Goal: Task Accomplishment & Management: Complete application form

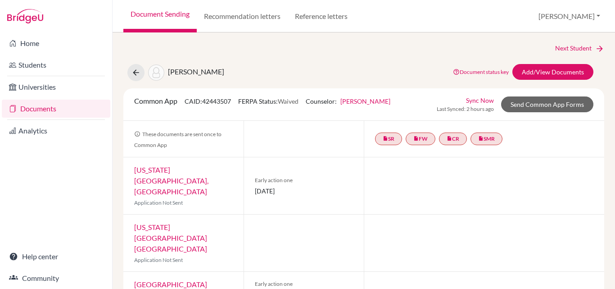
click at [537, 101] on link "Send Common App Forms" at bounding box center [547, 104] width 92 height 16
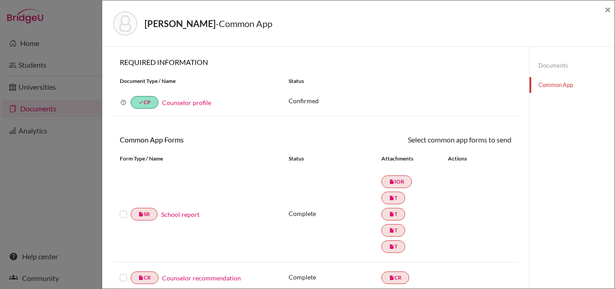
click at [123, 209] on label at bounding box center [123, 209] width 7 height 0
click at [0, 0] on input "checkbox" at bounding box center [0, 0] width 0 height 0
click at [493, 140] on link "Send" at bounding box center [492, 141] width 37 height 14
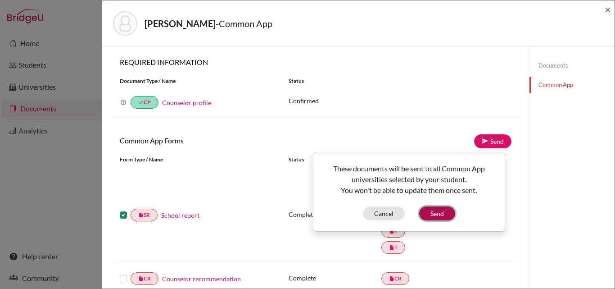
click at [442, 215] on button "Send" at bounding box center [437, 213] width 36 height 14
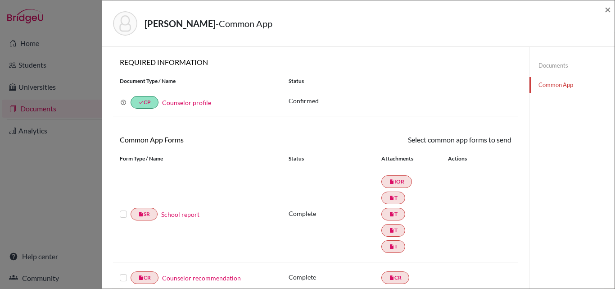
click at [605, 11] on div "RAHMAN, MORSHEDUR - Common App ×" at bounding box center [358, 23] width 505 height 39
click at [606, 10] on span "×" at bounding box center [608, 9] width 6 height 13
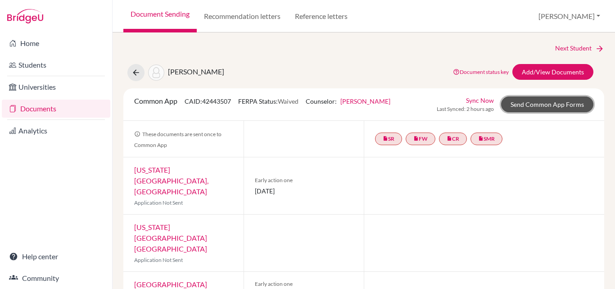
click at [535, 107] on link "Send Common App Forms" at bounding box center [547, 104] width 92 height 16
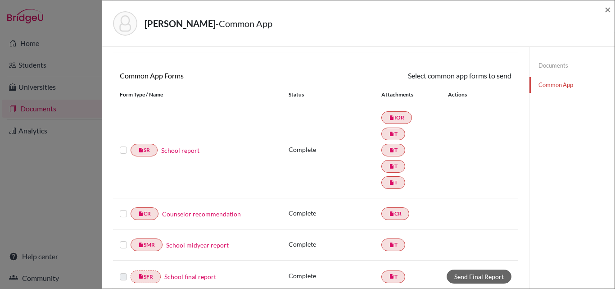
scroll to position [90, 0]
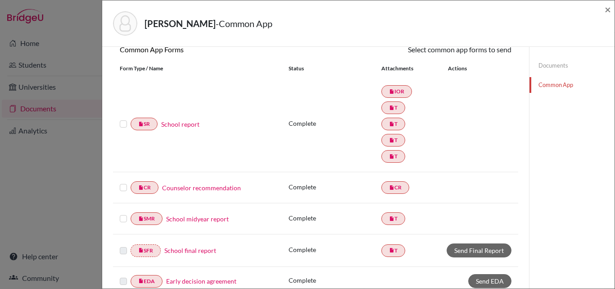
click at [124, 118] on label at bounding box center [123, 118] width 7 height 0
click at [0, 0] on input "checkbox" at bounding box center [0, 0] width 0 height 0
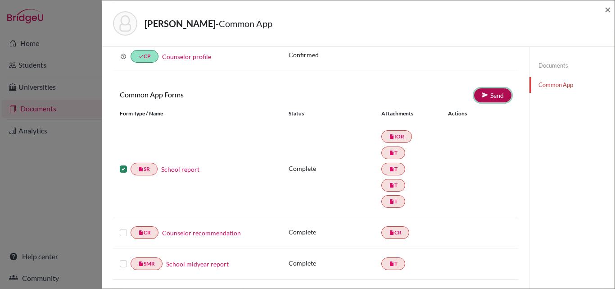
click at [492, 95] on link "Send" at bounding box center [492, 95] width 37 height 14
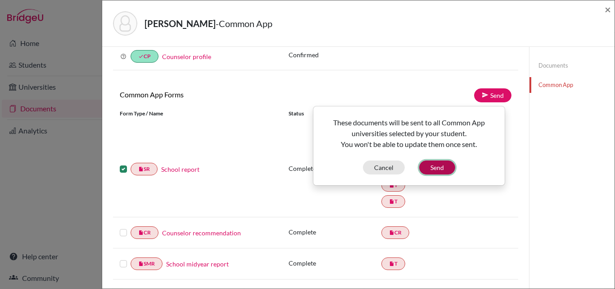
click at [442, 172] on button "Send" at bounding box center [437, 167] width 36 height 14
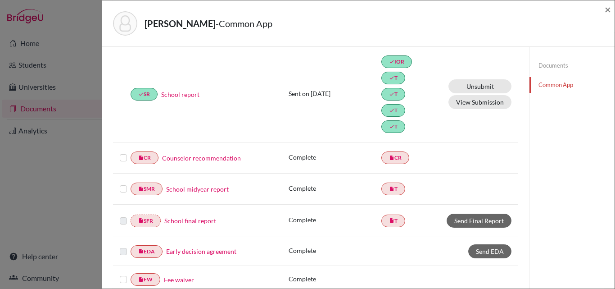
scroll to position [136, 0]
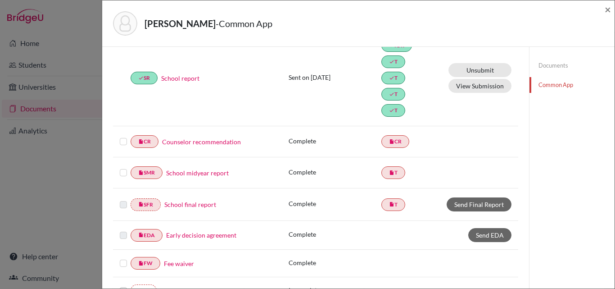
click at [122, 136] on label at bounding box center [123, 136] width 7 height 0
click at [0, 0] on input "checkbox" at bounding box center [0, 0] width 0 height 0
click at [123, 167] on label at bounding box center [123, 167] width 7 height 0
click at [0, 0] on input "checkbox" at bounding box center [0, 0] width 0 height 0
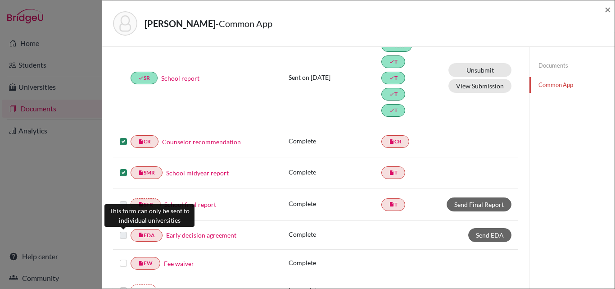
click at [124, 230] on label at bounding box center [123, 230] width 7 height 0
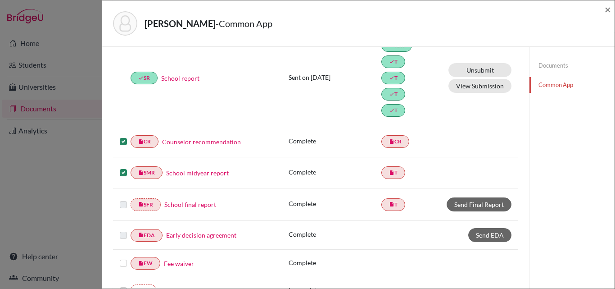
click at [124, 258] on label at bounding box center [123, 258] width 7 height 0
click at [0, 0] on input "checkbox" at bounding box center [0, 0] width 0 height 0
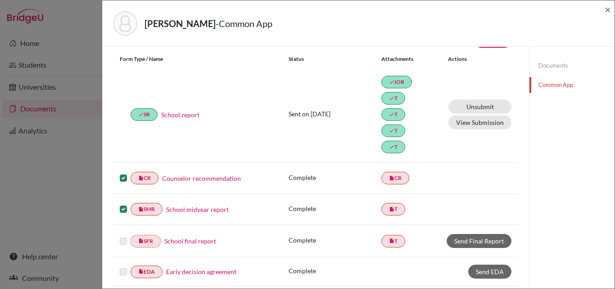
scroll to position [47, 0]
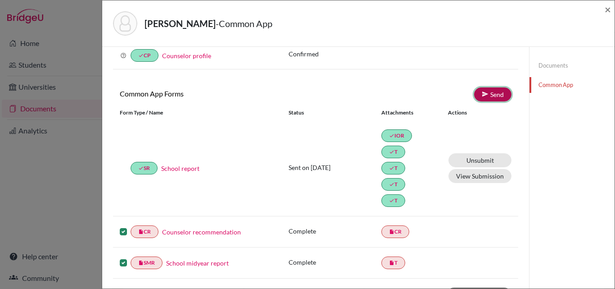
click at [483, 91] on link "Send" at bounding box center [492, 94] width 37 height 14
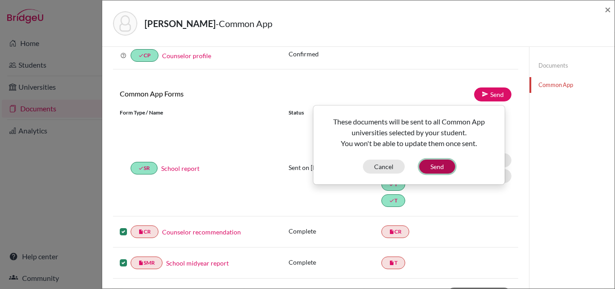
click at [441, 164] on button "Send" at bounding box center [437, 166] width 36 height 14
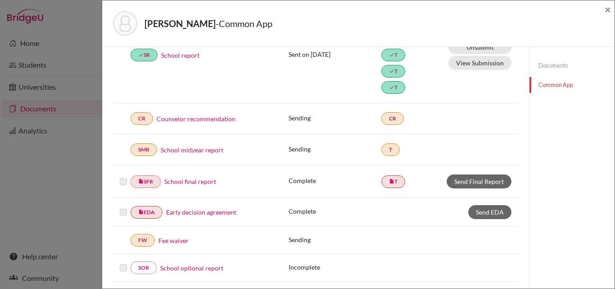
scroll to position [182, 0]
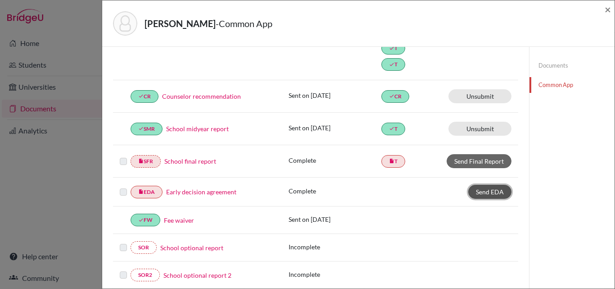
click at [496, 191] on span "Send EDA" at bounding box center [490, 192] width 28 height 8
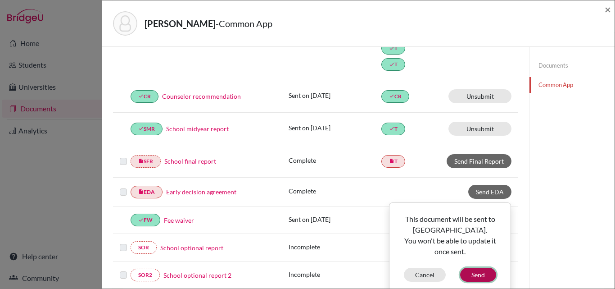
click at [471, 273] on button "Send" at bounding box center [478, 275] width 36 height 14
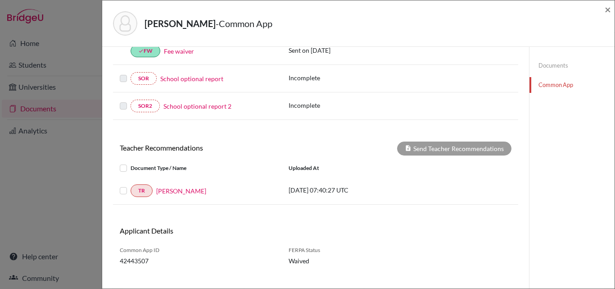
scroll to position [362, 0]
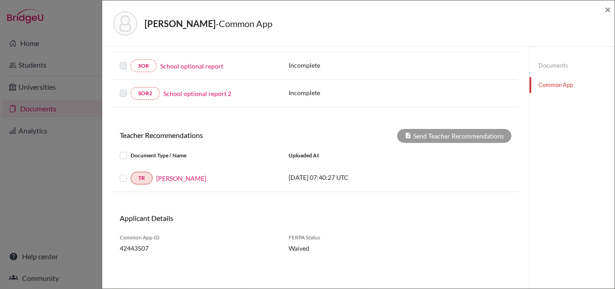
click at [131, 173] on label at bounding box center [131, 173] width 0 height 0
click at [0, 0] on input "checkbox" at bounding box center [0, 0] width 0 height 0
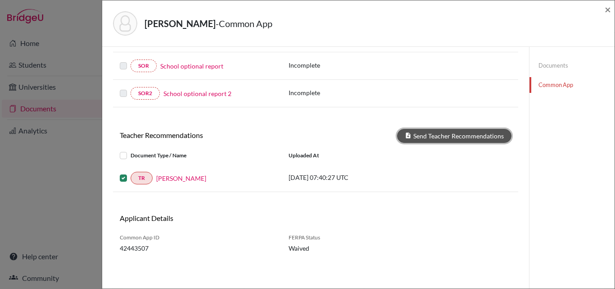
click at [473, 133] on button "Send Teacher Recommendations" at bounding box center [454, 136] width 114 height 14
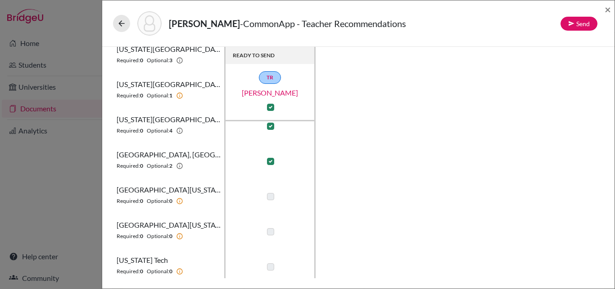
scroll to position [230, 0]
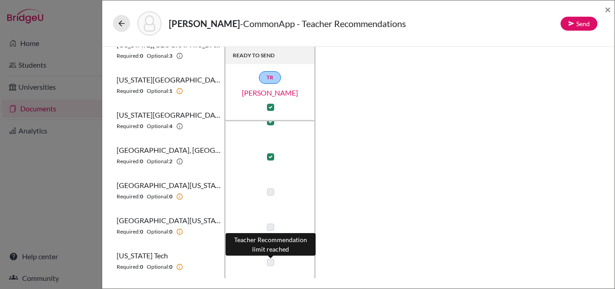
click at [271, 262] on label at bounding box center [270, 262] width 7 height 7
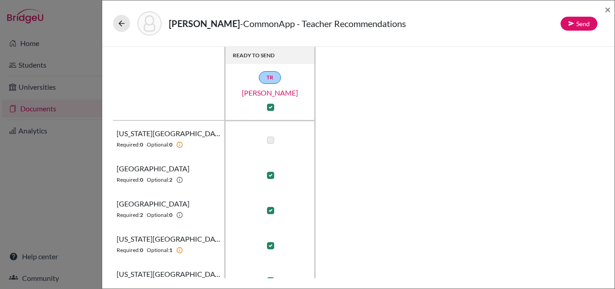
scroll to position [0, 0]
click at [578, 25] on button "Send" at bounding box center [579, 24] width 37 height 14
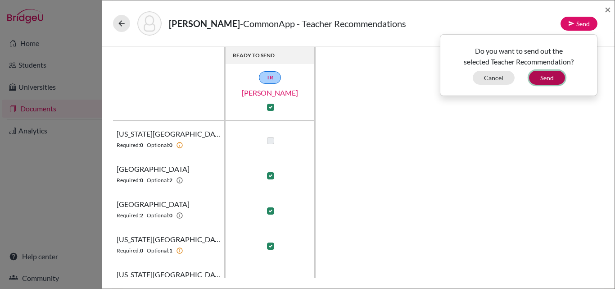
click at [548, 82] on button "Send" at bounding box center [547, 78] width 36 height 14
checkbox input "false"
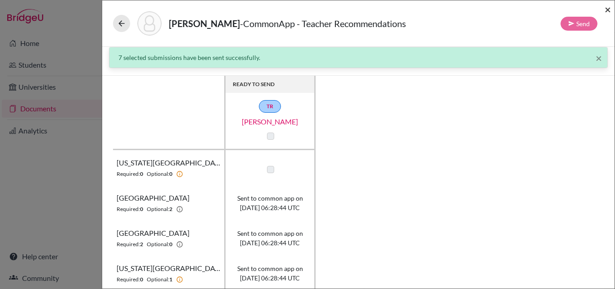
click at [608, 10] on span "×" at bounding box center [608, 9] width 6 height 13
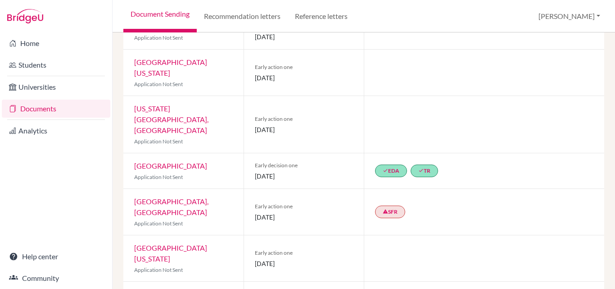
scroll to position [270, 0]
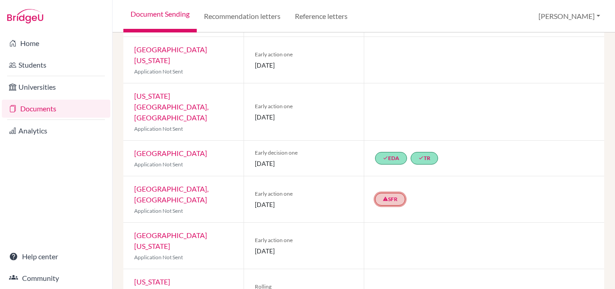
click at [388, 193] on link "warning SFR" at bounding box center [390, 199] width 30 height 13
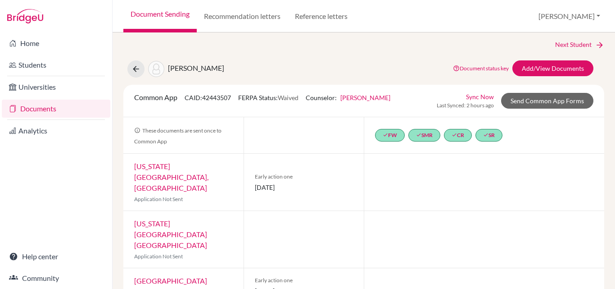
scroll to position [0, 0]
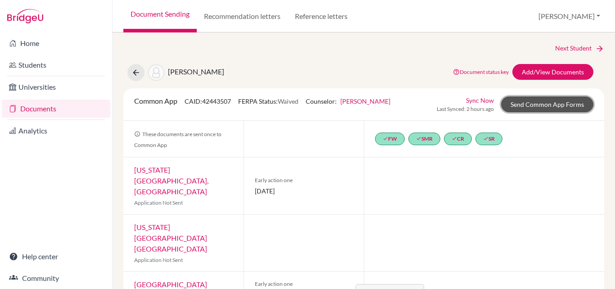
click at [532, 104] on link "Send Common App Forms" at bounding box center [547, 104] width 92 height 16
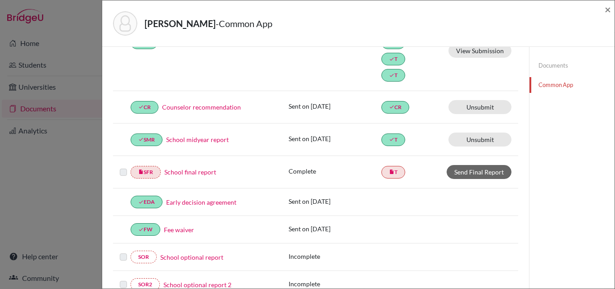
scroll to position [180, 0]
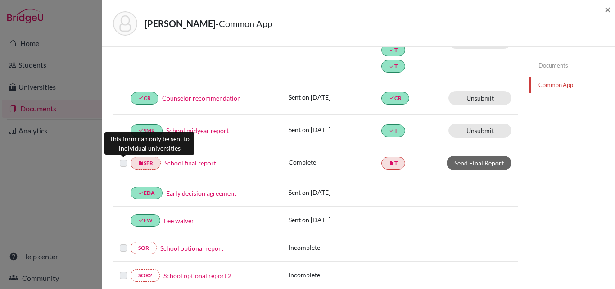
click at [123, 158] on label at bounding box center [123, 158] width 7 height 0
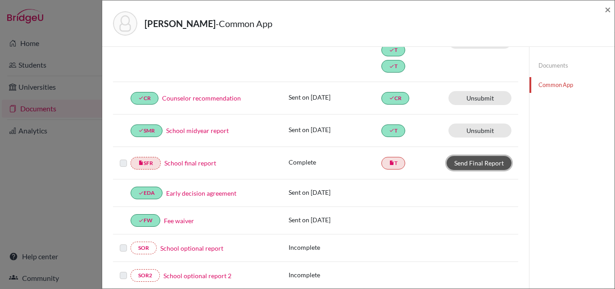
click at [463, 164] on link "Send Final Report" at bounding box center [479, 163] width 65 height 14
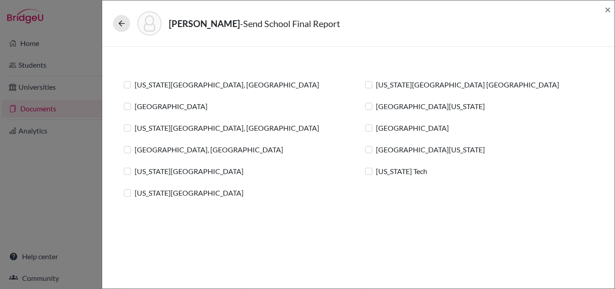
click at [135, 149] on label "[GEOGRAPHIC_DATA], [GEOGRAPHIC_DATA]" at bounding box center [209, 149] width 149 height 11
click at [0, 0] on input "[GEOGRAPHIC_DATA], [GEOGRAPHIC_DATA]" at bounding box center [0, 0] width 0 height 0
click at [135, 127] on label "[US_STATE][GEOGRAPHIC_DATA], [GEOGRAPHIC_DATA]" at bounding box center [227, 128] width 185 height 11
click at [0, 0] on input "[US_STATE][GEOGRAPHIC_DATA], [GEOGRAPHIC_DATA]" at bounding box center [0, 0] width 0 height 0
click at [135, 82] on label "[US_STATE][GEOGRAPHIC_DATA], [GEOGRAPHIC_DATA]" at bounding box center [227, 84] width 185 height 11
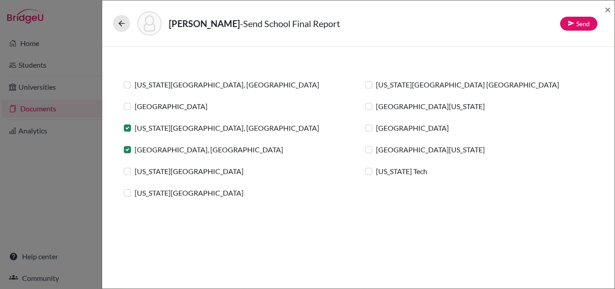
click at [0, 0] on input "[US_STATE][GEOGRAPHIC_DATA], [GEOGRAPHIC_DATA]" at bounding box center [0, 0] width 0 height 0
click at [135, 172] on label "[US_STATE][GEOGRAPHIC_DATA]" at bounding box center [189, 171] width 109 height 11
click at [0, 0] on input "[US_STATE][GEOGRAPHIC_DATA]" at bounding box center [0, 0] width 0 height 0
click at [376, 129] on label "[GEOGRAPHIC_DATA]" at bounding box center [412, 128] width 73 height 11
click at [0, 0] on input "[GEOGRAPHIC_DATA]" at bounding box center [0, 0] width 0 height 0
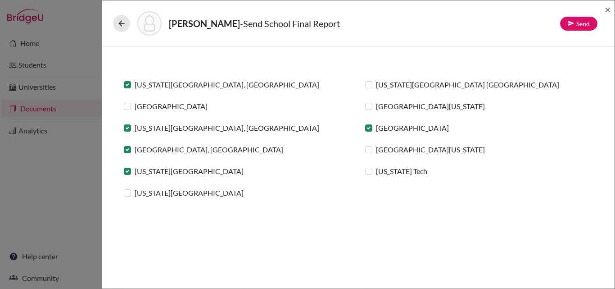
click at [135, 194] on label "[US_STATE][GEOGRAPHIC_DATA]" at bounding box center [189, 192] width 109 height 11
click at [0, 0] on input "[US_STATE][GEOGRAPHIC_DATA]" at bounding box center [0, 0] width 0 height 0
click at [135, 105] on label "[GEOGRAPHIC_DATA]" at bounding box center [171, 106] width 73 height 11
click at [0, 0] on input "[GEOGRAPHIC_DATA]" at bounding box center [0, 0] width 0 height 0
click at [584, 20] on link "Send" at bounding box center [578, 24] width 37 height 14
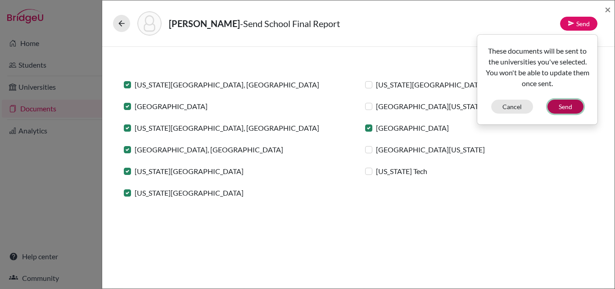
click at [565, 108] on button "Send" at bounding box center [566, 107] width 36 height 14
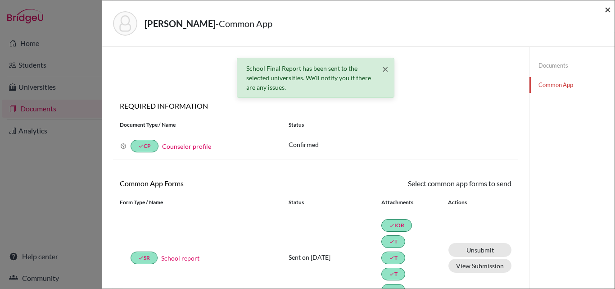
click at [605, 9] on span "×" at bounding box center [608, 9] width 6 height 13
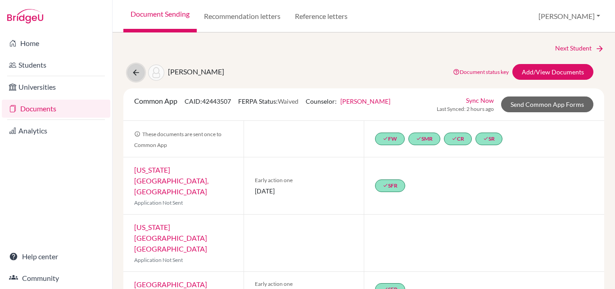
click at [133, 71] on icon at bounding box center [136, 72] width 9 height 9
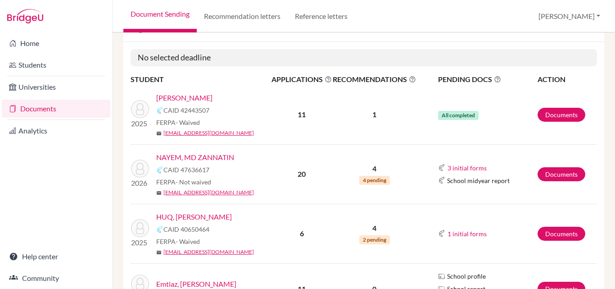
scroll to position [135, 0]
